Goal: Information Seeking & Learning: Understand process/instructions

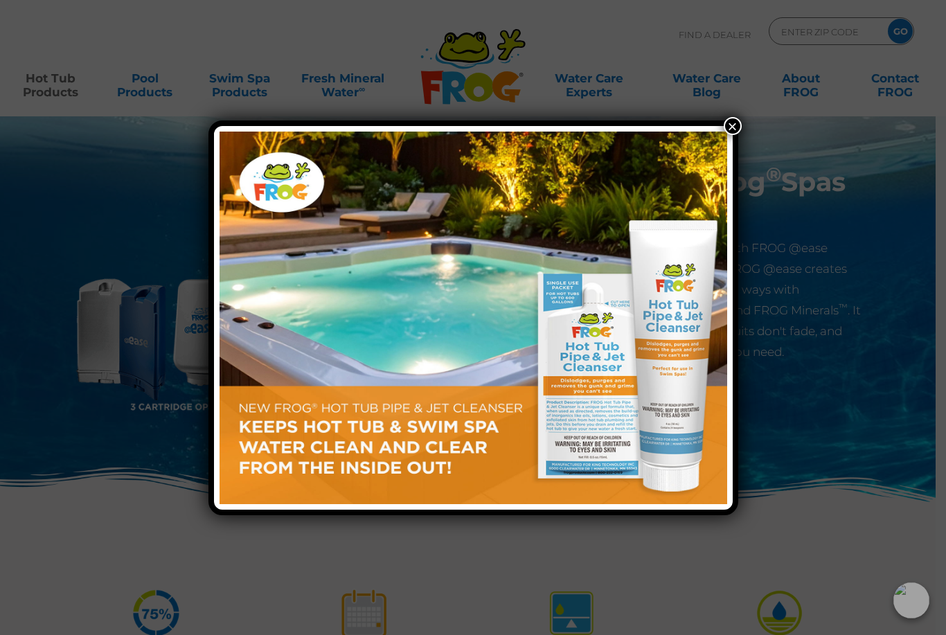
click at [727, 125] on button "×" at bounding box center [733, 126] width 18 height 18
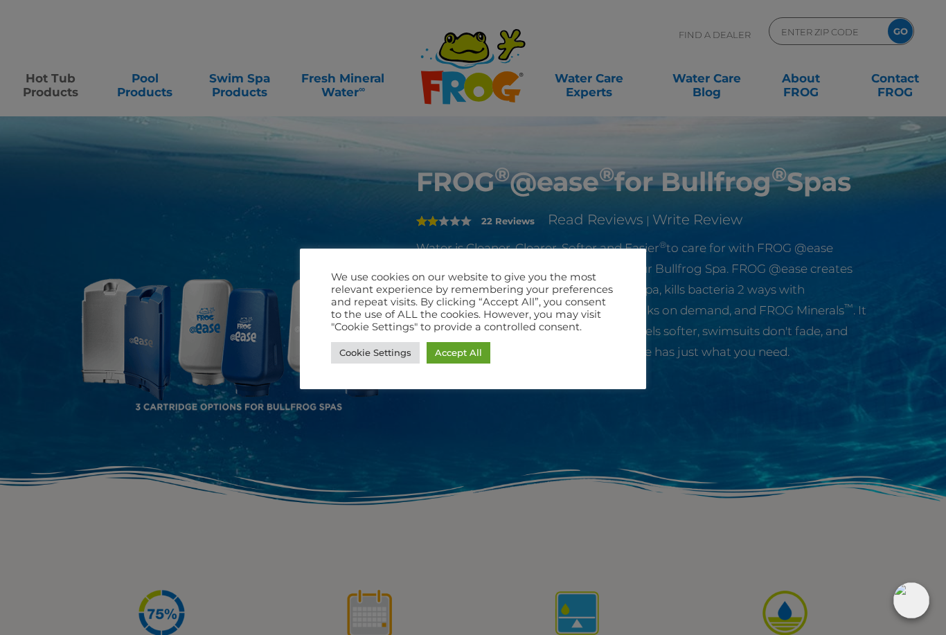
click at [472, 361] on link "Accept All" at bounding box center [459, 352] width 64 height 21
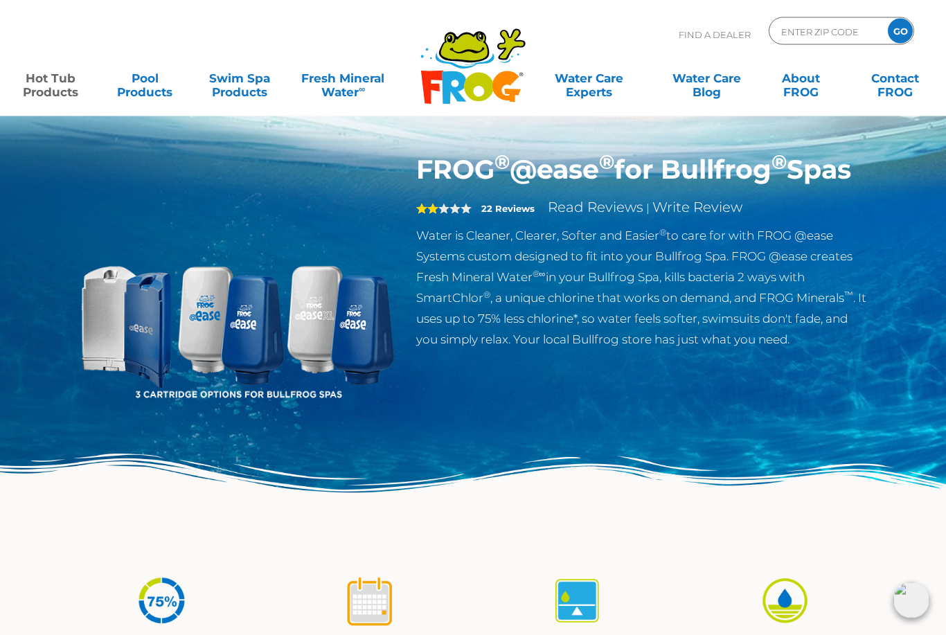
scroll to position [12, 0]
click at [603, 215] on link "Read Reviews" at bounding box center [596, 207] width 96 height 17
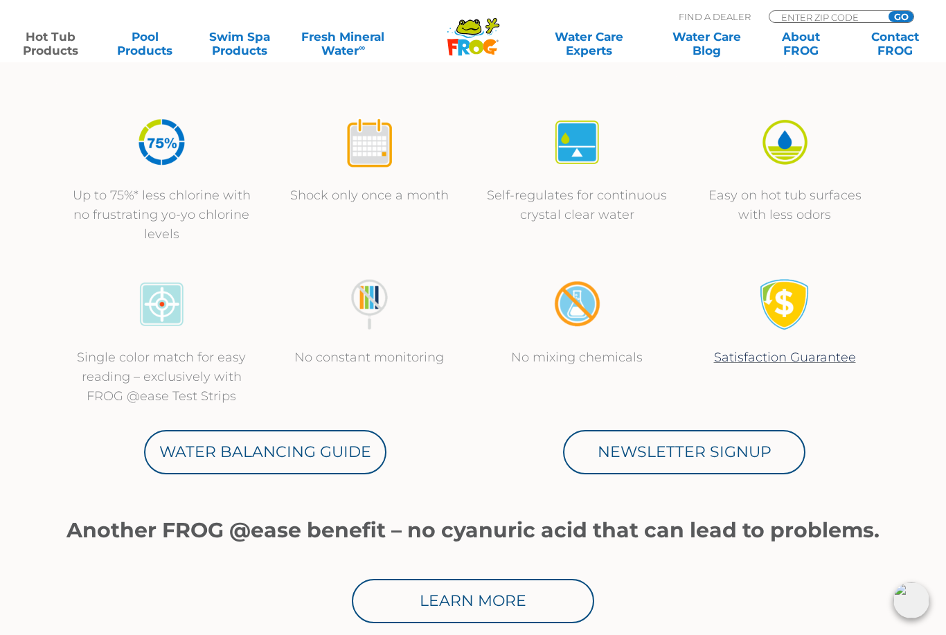
scroll to position [479, 0]
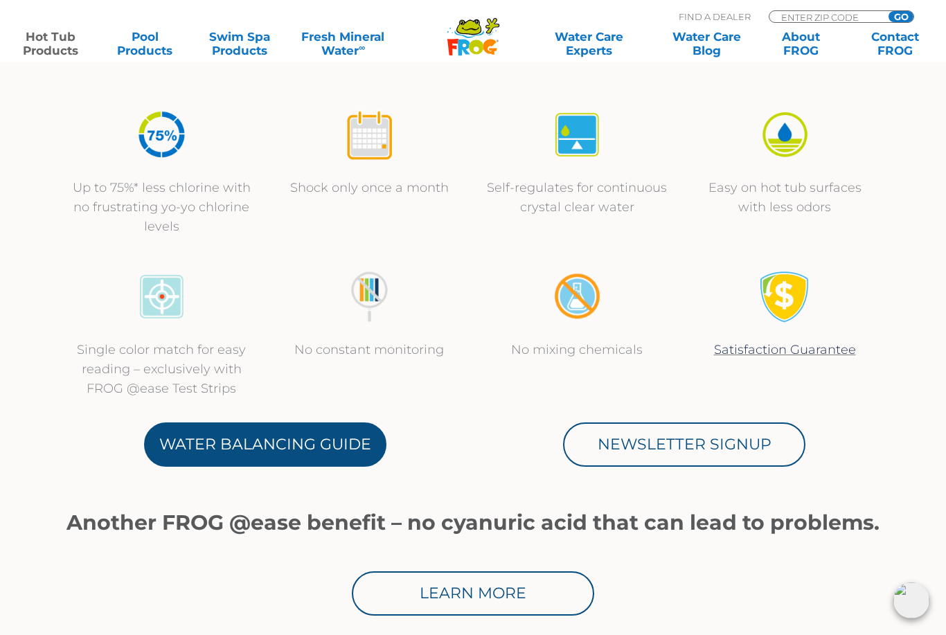
click at [212, 443] on link "Water Balancing Guide" at bounding box center [265, 445] width 242 height 44
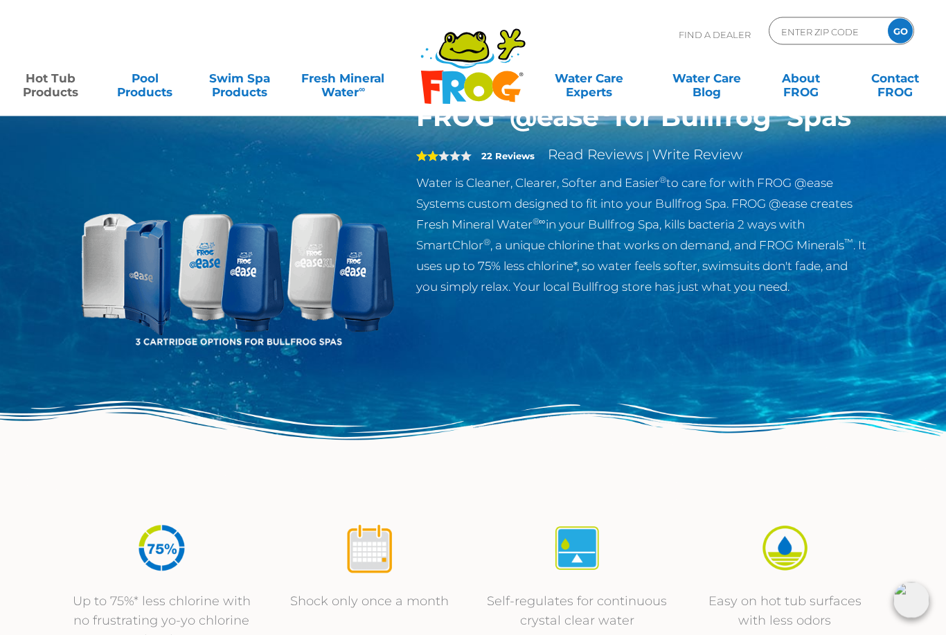
scroll to position [0, 0]
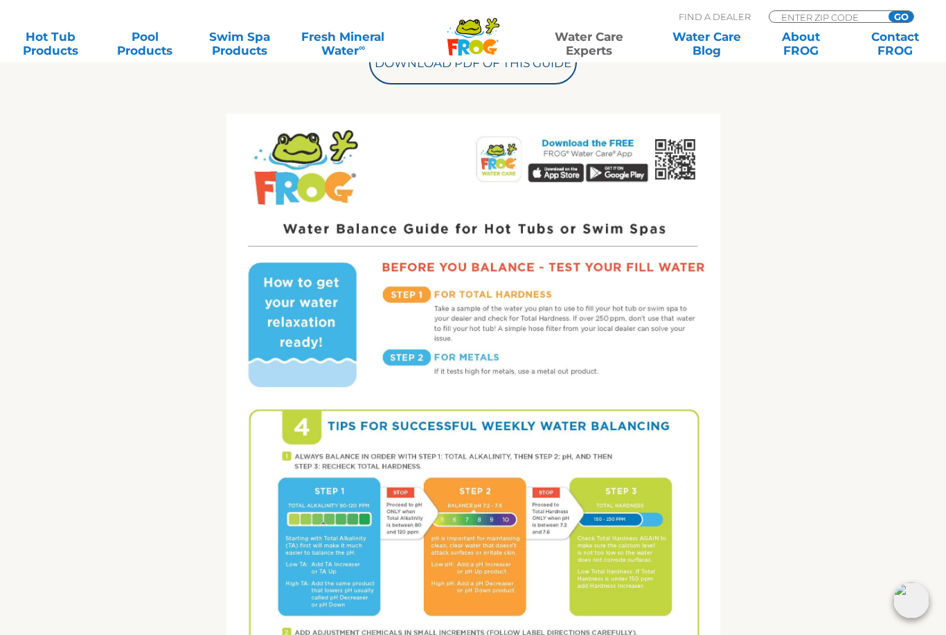
scroll to position [626, 0]
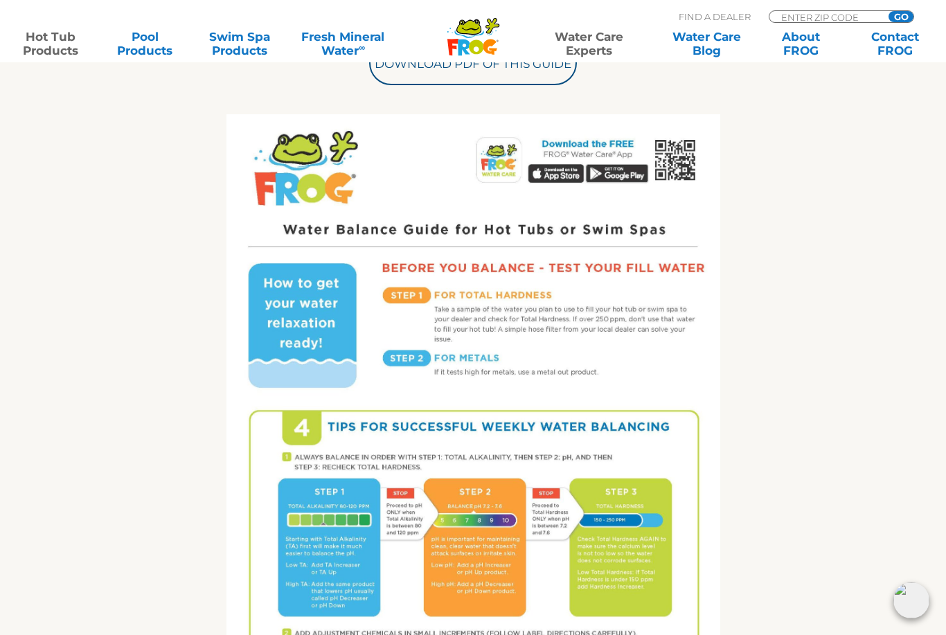
click at [56, 46] on link "Hot Tub Products" at bounding box center [50, 44] width 73 height 28
click at [47, 507] on div "Get the FROG ® Water Balancing Guide that makes it easy! Follow 4 Tips for succ…" at bounding box center [473, 333] width 852 height 1061
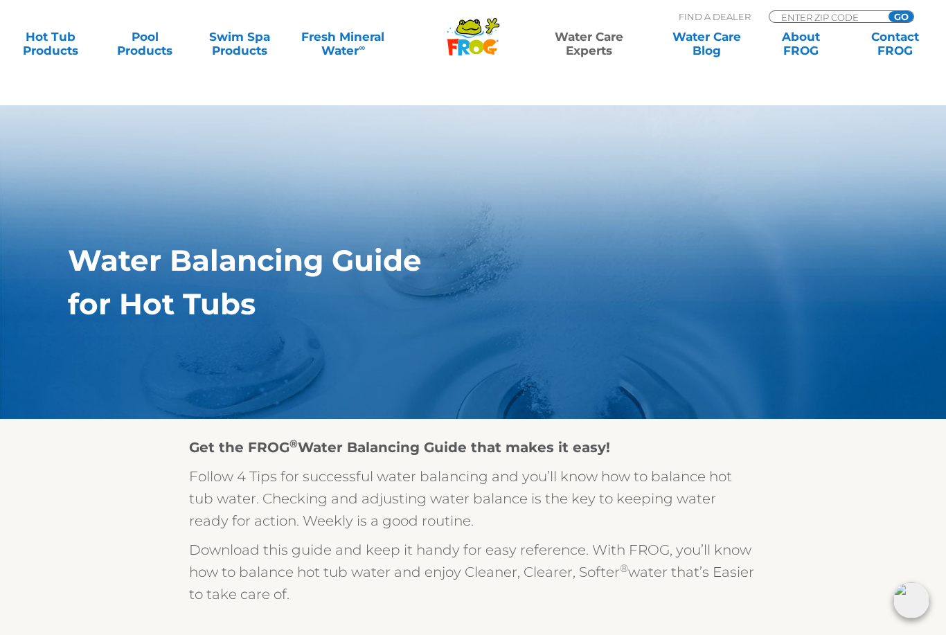
scroll to position [0, 0]
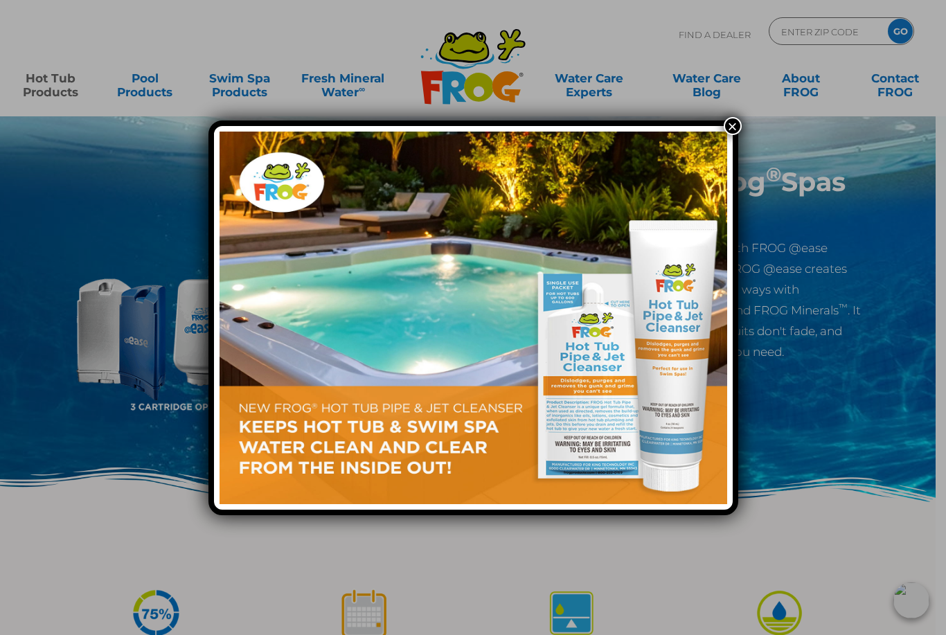
click at [728, 127] on button "×" at bounding box center [733, 126] width 18 height 18
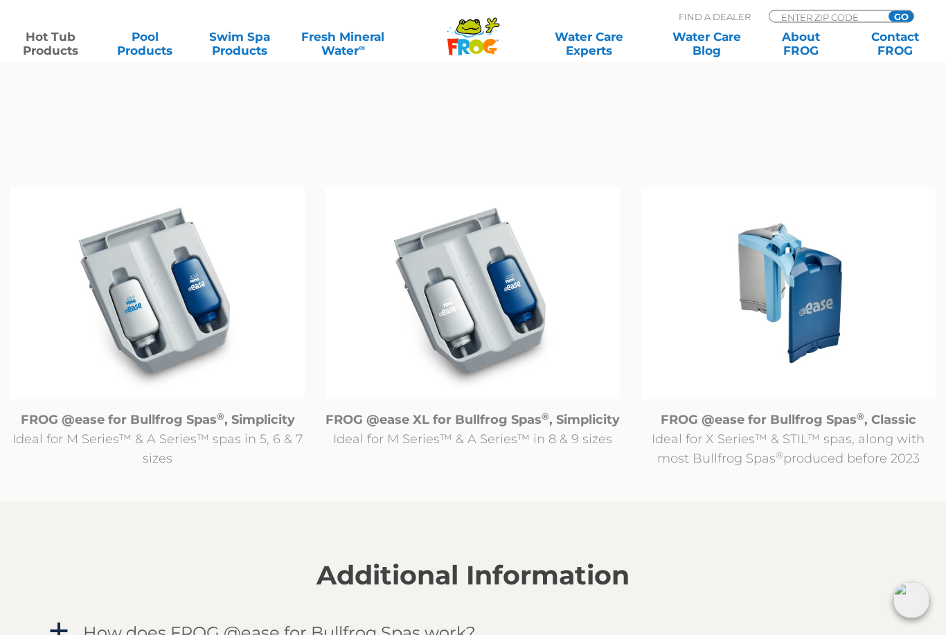
click at [816, 301] on img at bounding box center [789, 294] width 294 height 213
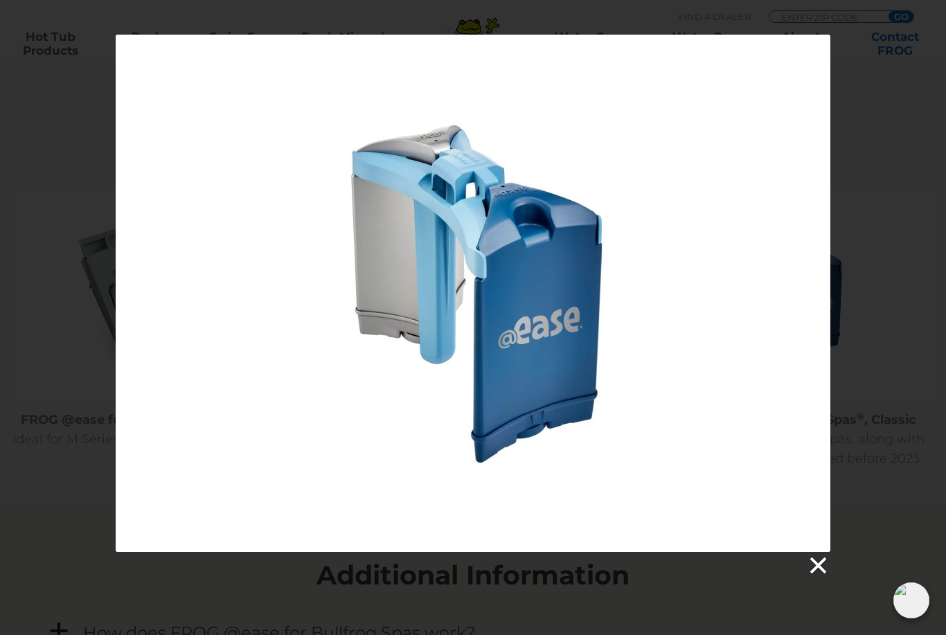
click at [820, 564] on link at bounding box center [817, 566] width 21 height 21
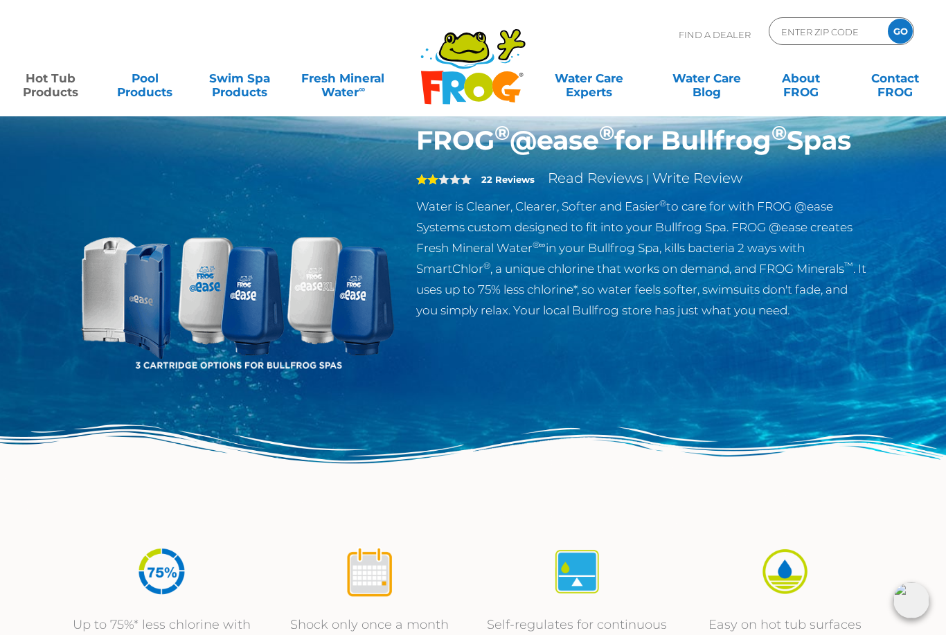
scroll to position [0, 0]
